Goal: Transaction & Acquisition: Purchase product/service

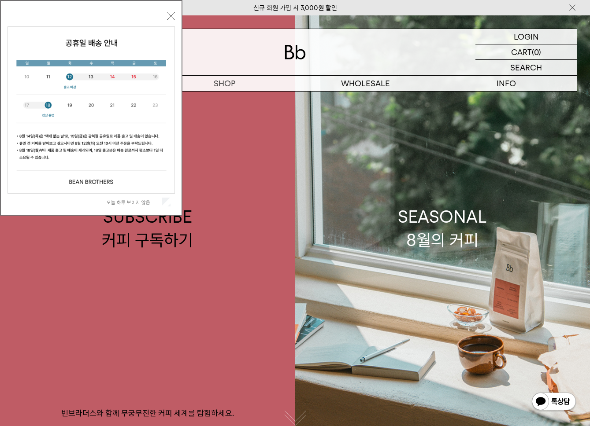
click at [170, 18] on button "닫기" at bounding box center [171, 16] width 8 height 8
click at [170, 18] on div "LOGIN 로그인 LOGIN 로그인 CART 장바구니 (0) SEARCH 검색 검색폼 ** 추천상품" at bounding box center [295, 53] width 590 height 76
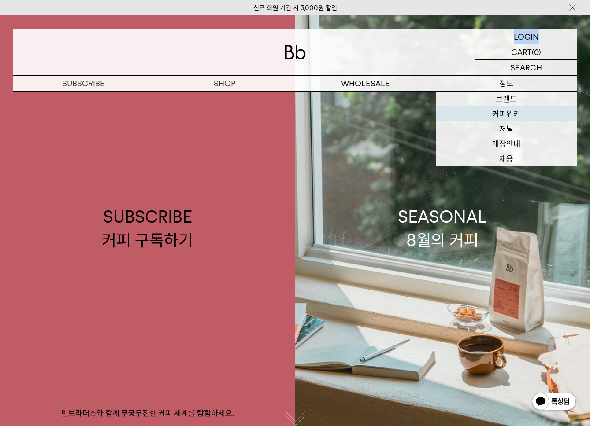
click at [520, 121] on link "커피위키" at bounding box center [505, 114] width 141 height 15
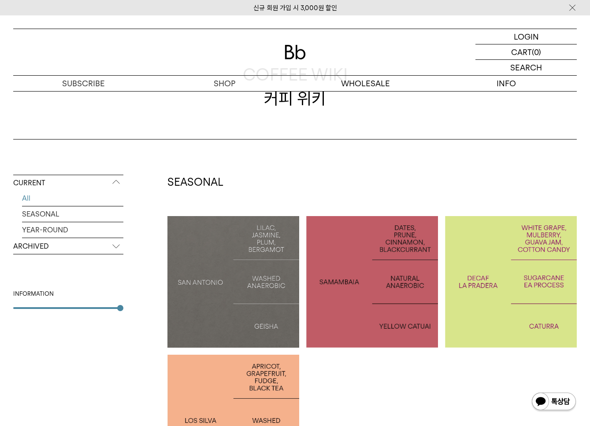
scroll to position [132, 0]
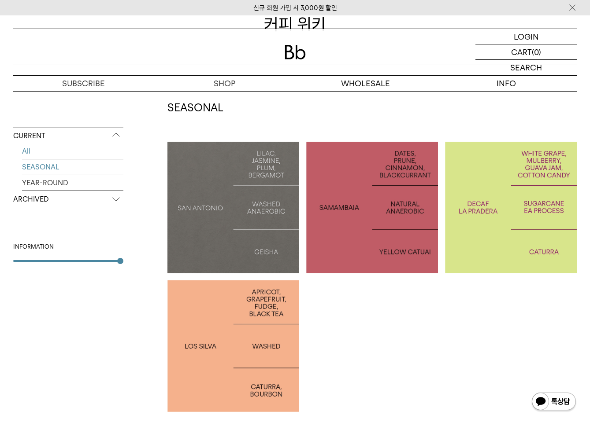
click at [58, 163] on link "SEASONAL" at bounding box center [72, 166] width 101 height 15
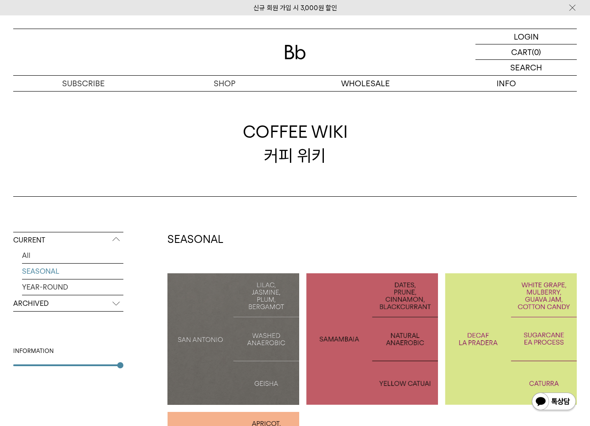
click at [510, 98] on div "COFFEE WIKI 커피 위키" at bounding box center [294, 144] width 563 height 106
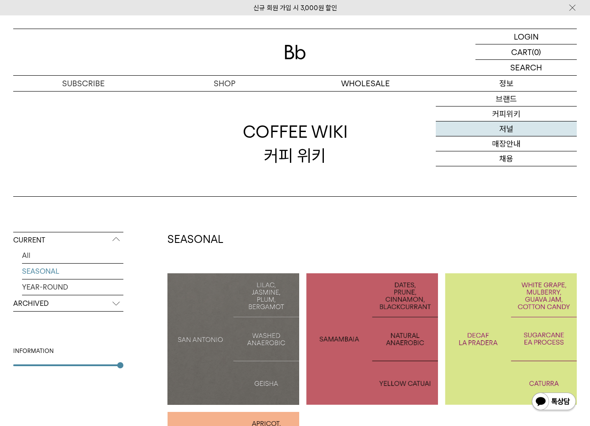
click at [510, 125] on link "저널" at bounding box center [505, 129] width 141 height 15
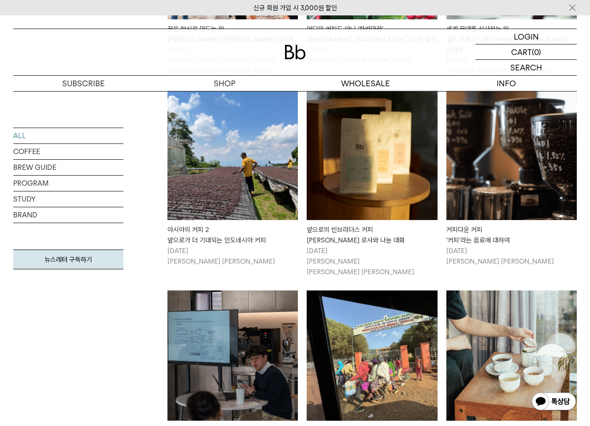
scroll to position [235, 0]
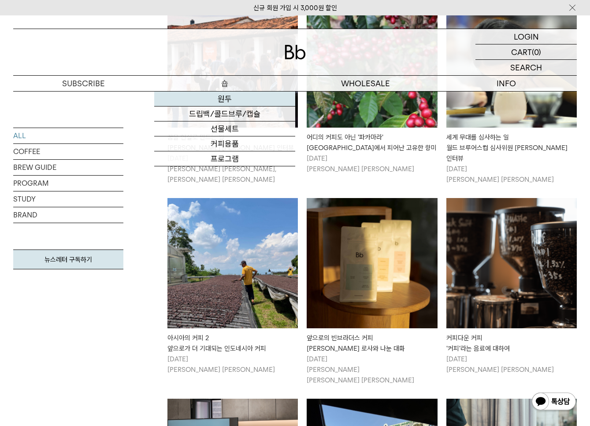
click at [210, 98] on link "원두" at bounding box center [224, 99] width 141 height 15
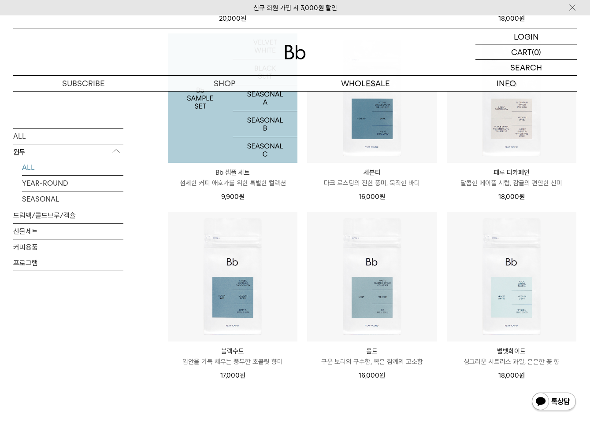
scroll to position [564, 0]
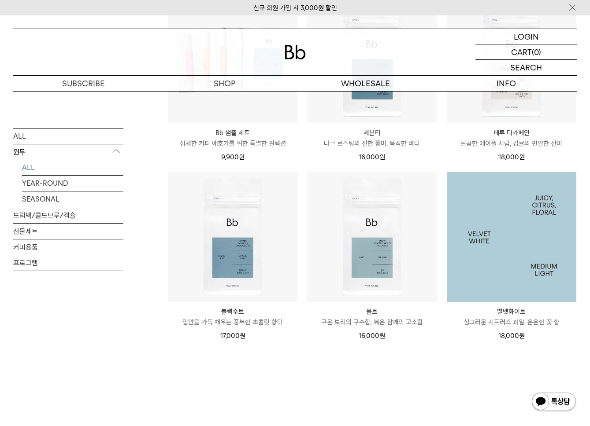
click at [516, 258] on img at bounding box center [510, 236] width 129 height 129
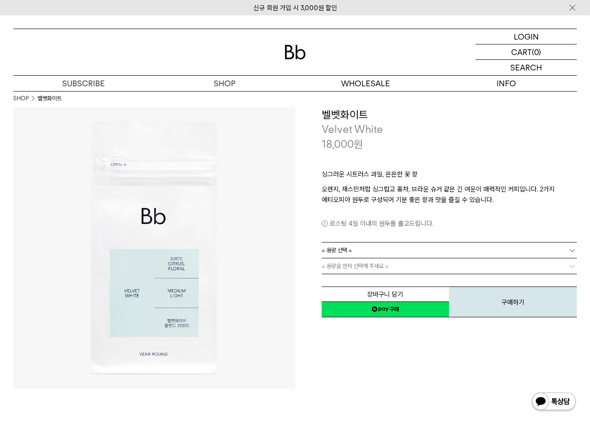
scroll to position [2, 0]
click at [470, 214] on div "로스팅 4일 이내의 원두를 출고드립니다." at bounding box center [448, 217] width 255 height 24
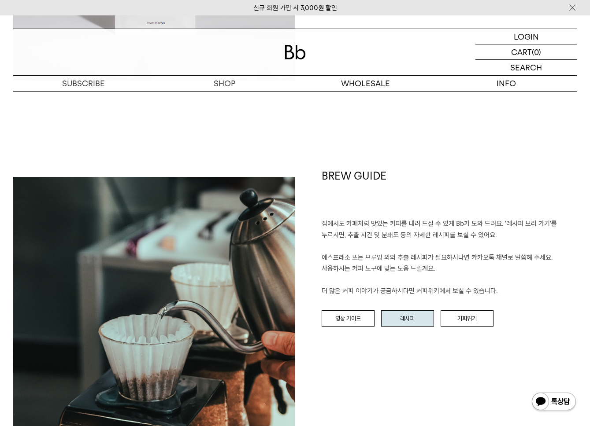
scroll to position [938, 0]
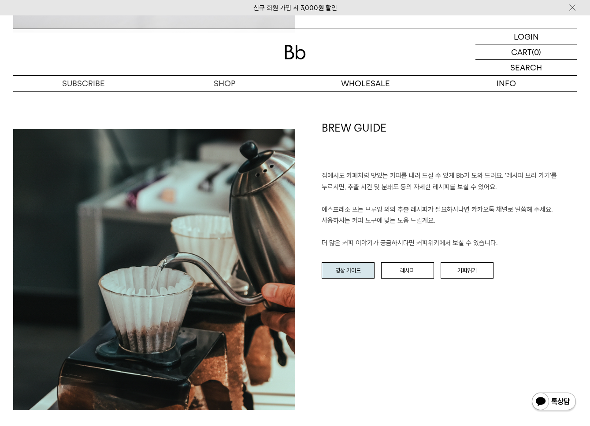
click at [368, 269] on link "영상 가이드" at bounding box center [347, 270] width 53 height 17
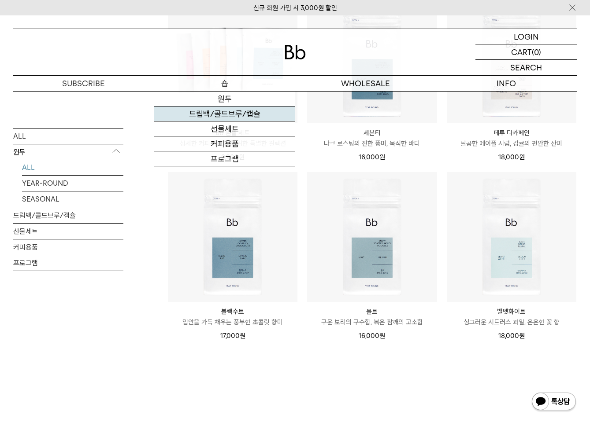
click at [232, 118] on link "드립백/콜드브루/캡슐" at bounding box center [224, 114] width 141 height 15
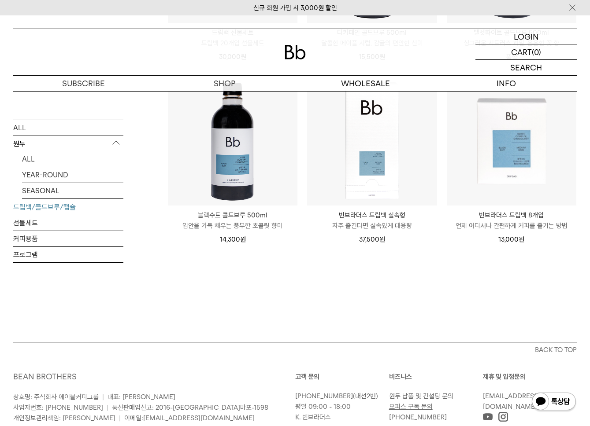
scroll to position [609, 0]
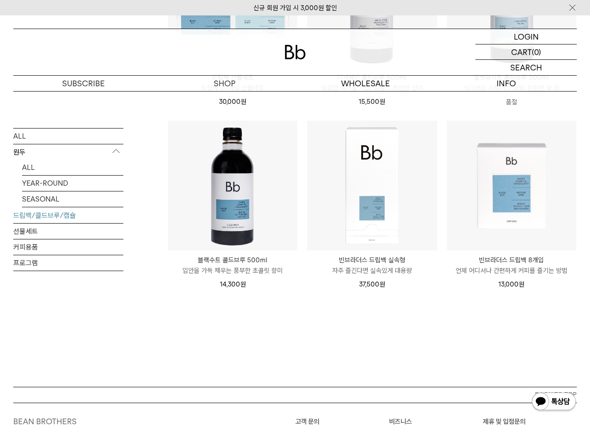
click at [497, 258] on p "빈브라더스 드립백 8개입" at bounding box center [510, 260] width 129 height 11
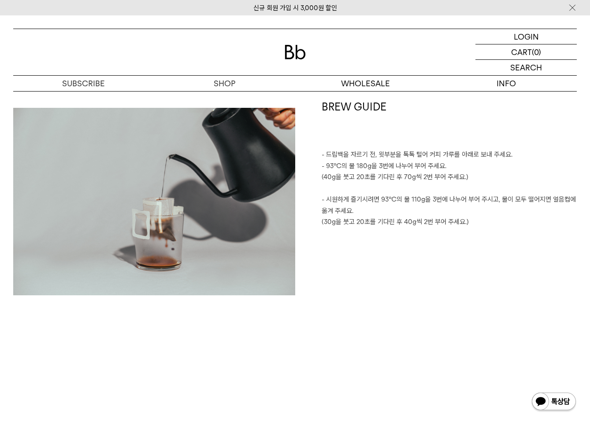
scroll to position [967, 0]
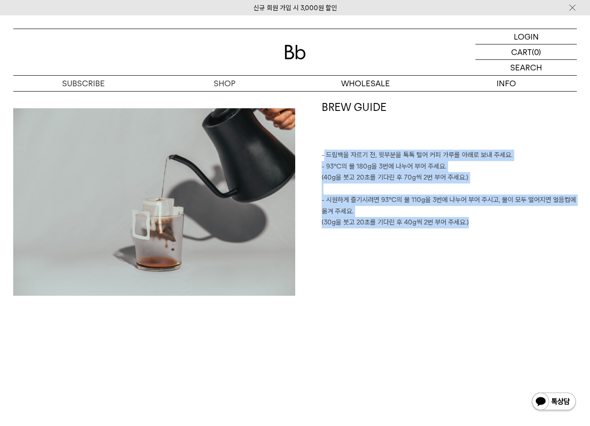
drag, startPoint x: 473, startPoint y: 226, endPoint x: 325, endPoint y: 157, distance: 164.3
click at [325, 157] on div "BREW GUIDE - 드립백을 자르기 전, 윗부분을 톡톡 털어 커피 가루를 아래로 보내 주세요. - 93℃의 물 180g을 3번에 나누어 부…" at bounding box center [436, 202] width 282 height 204
copy div "드립백을 자르기 전, 윗부분을 톡톡 털어 커피 가루를 아래로 보내 주세요. - 93℃의 물 180g을 3번에 나누어 부어 주세요. (40g을 …"
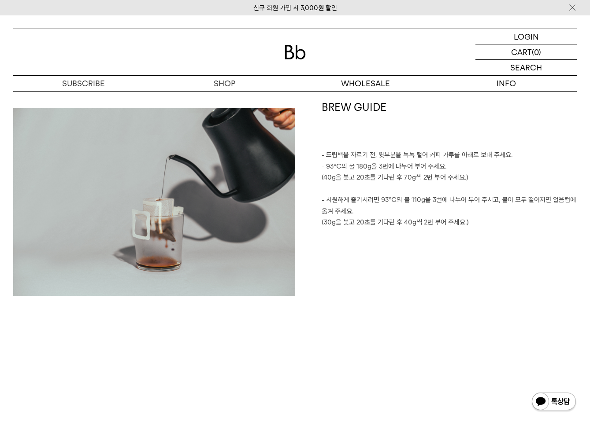
drag, startPoint x: 356, startPoint y: 328, endPoint x: 375, endPoint y: 319, distance: 20.7
click at [356, 328] on div "BREW GUIDE - 드립백을 자르기 전, 윗부분을 톡톡 털어 커피 가루를 아래로 보내 주세요. - 93℃의 물 180g을 3번에 나누어 부…" at bounding box center [294, 246] width 563 height 292
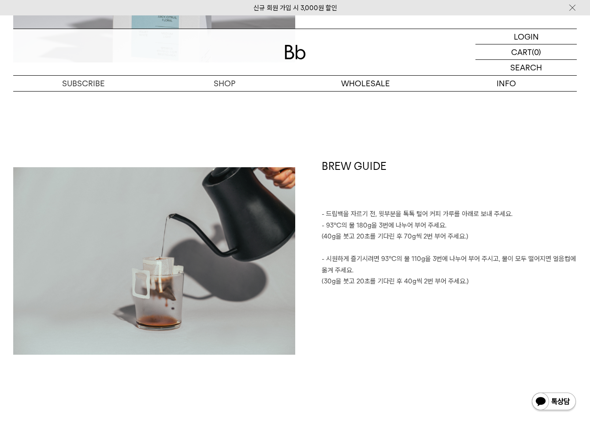
scroll to position [908, 0]
click at [477, 295] on div "BREW GUIDE - 드립백을 자르기 전, 윗부분을 톡톡 털어 커피 가루를 아래로 보내 주세요. - 93℃의 물 180g을 3번에 나누어 부…" at bounding box center [436, 261] width 282 height 204
